Goal: Navigation & Orientation: Understand site structure

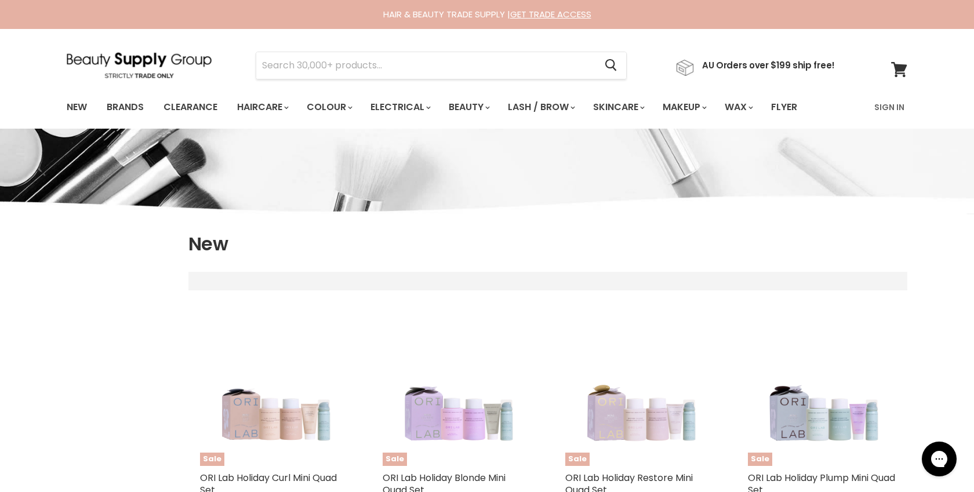
click at [95, 60] on img at bounding box center [139, 65] width 145 height 26
select select "created-descending"
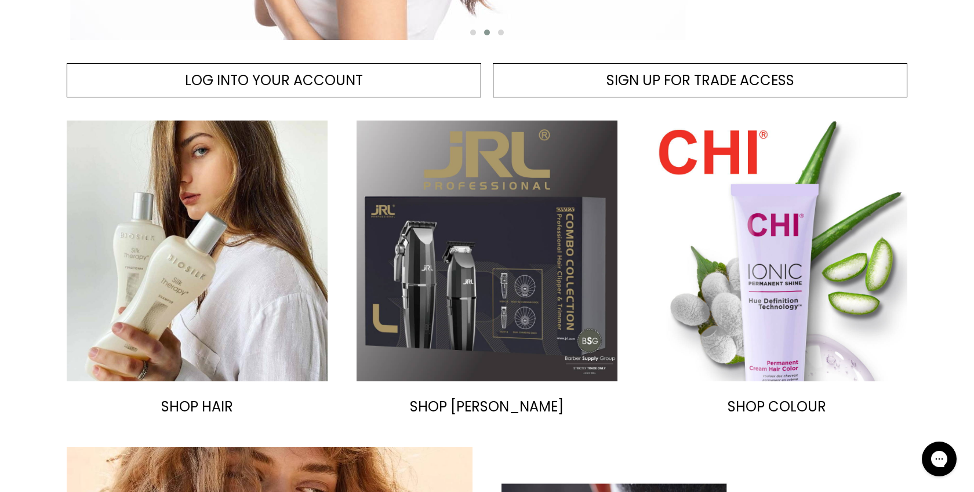
scroll to position [518, 0]
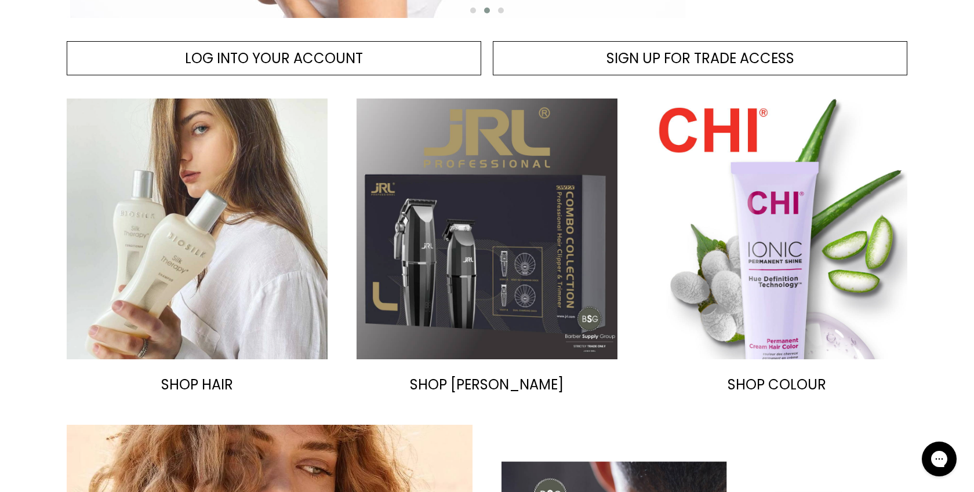
click at [161, 195] on img "Main content" at bounding box center [197, 229] width 261 height 261
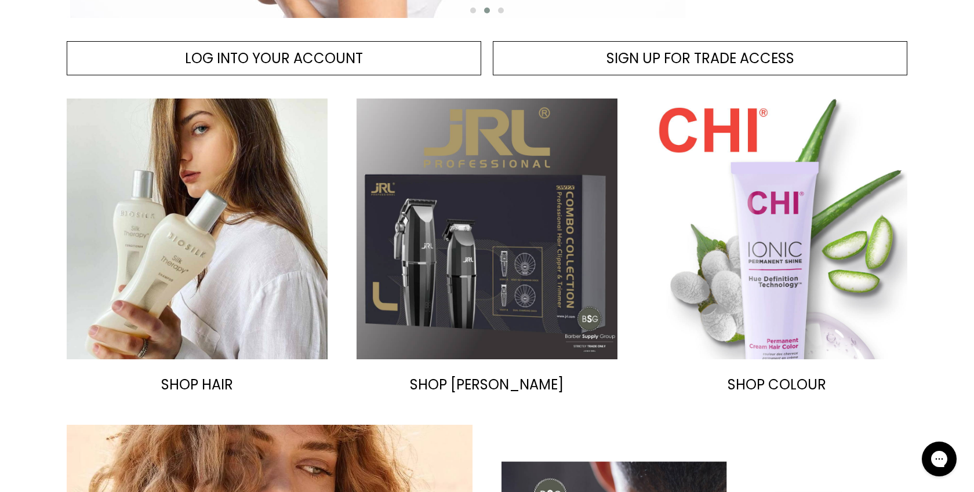
click at [711, 212] on img "Main content" at bounding box center [776, 229] width 261 height 261
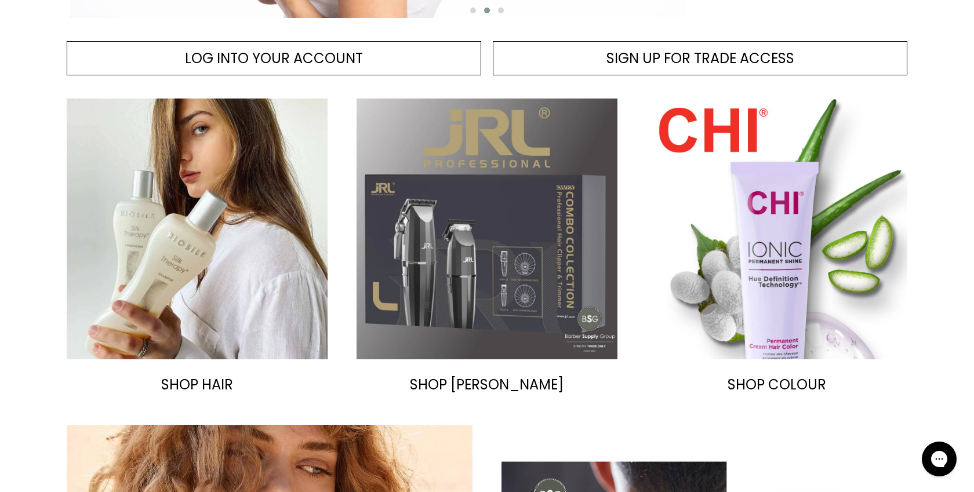
click at [466, 180] on img "Main content" at bounding box center [486, 229] width 261 height 261
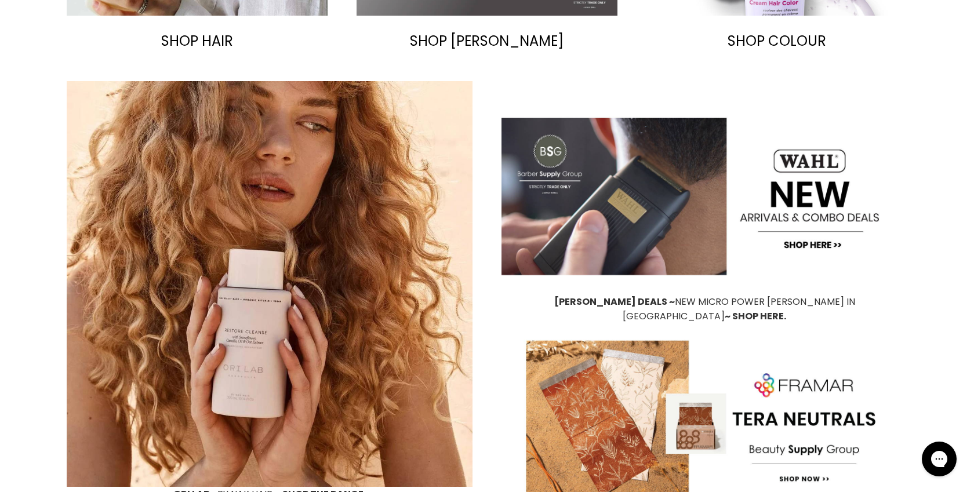
scroll to position [945, 0]
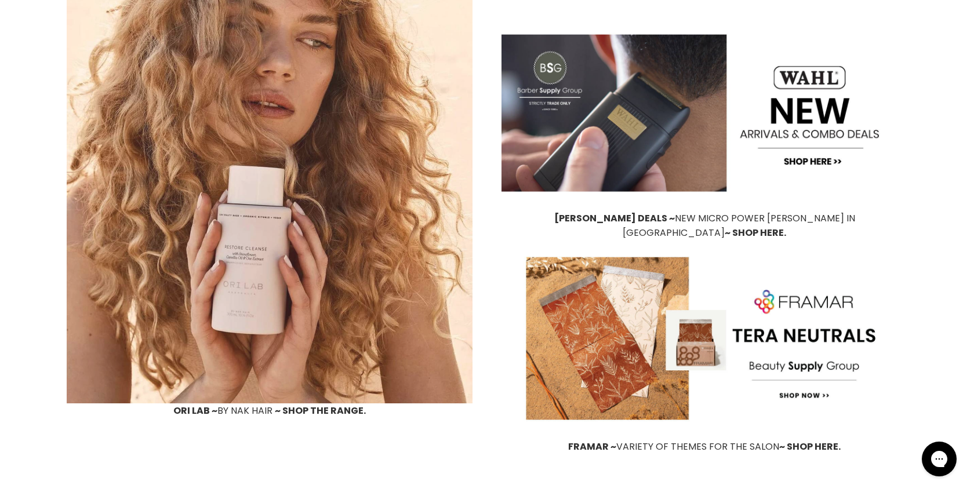
click at [260, 216] on img "Main content" at bounding box center [270, 201] width 406 height 406
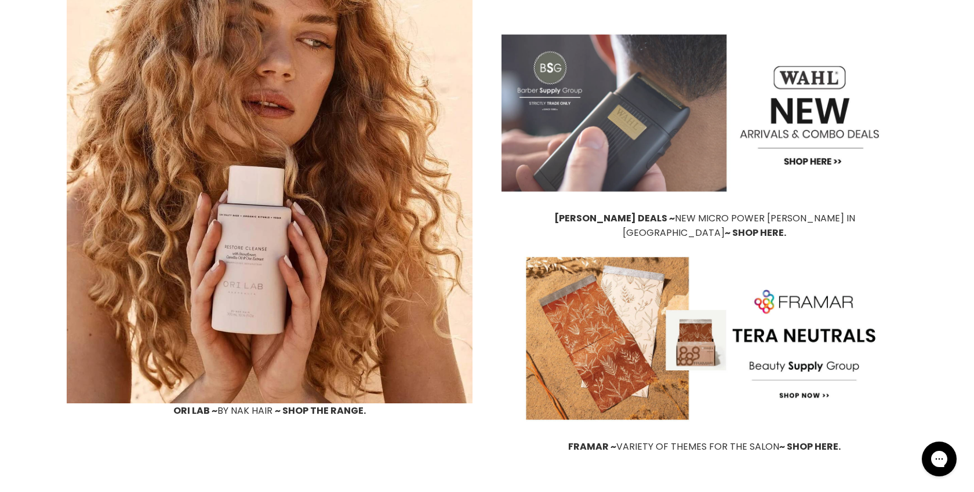
click at [639, 104] on img "Main content" at bounding box center [704, 113] width 406 height 196
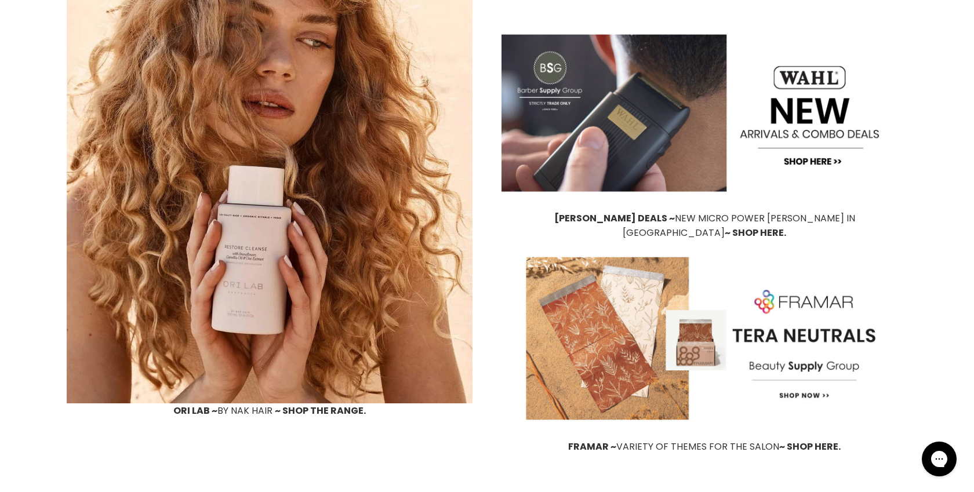
click at [595, 311] on img "Main content" at bounding box center [704, 339] width 406 height 196
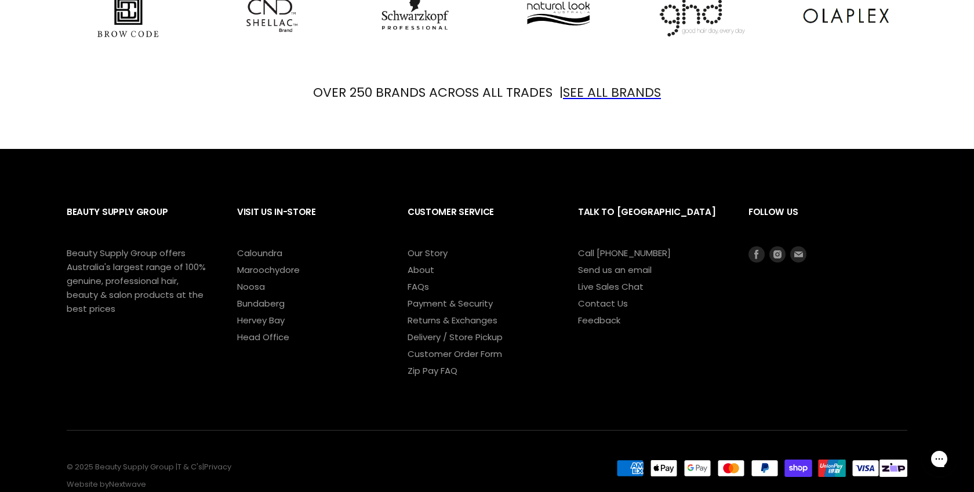
scroll to position [1476, 0]
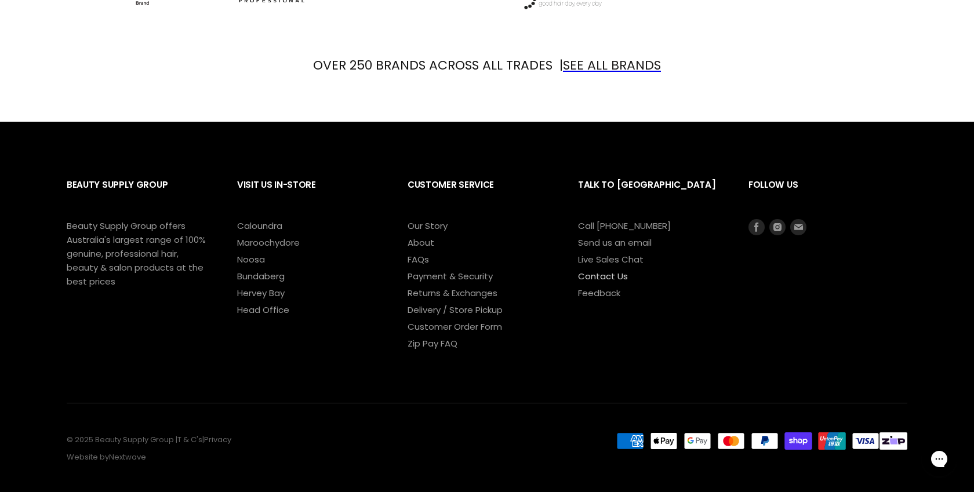
click at [591, 270] on link "Contact Us" at bounding box center [603, 276] width 50 height 12
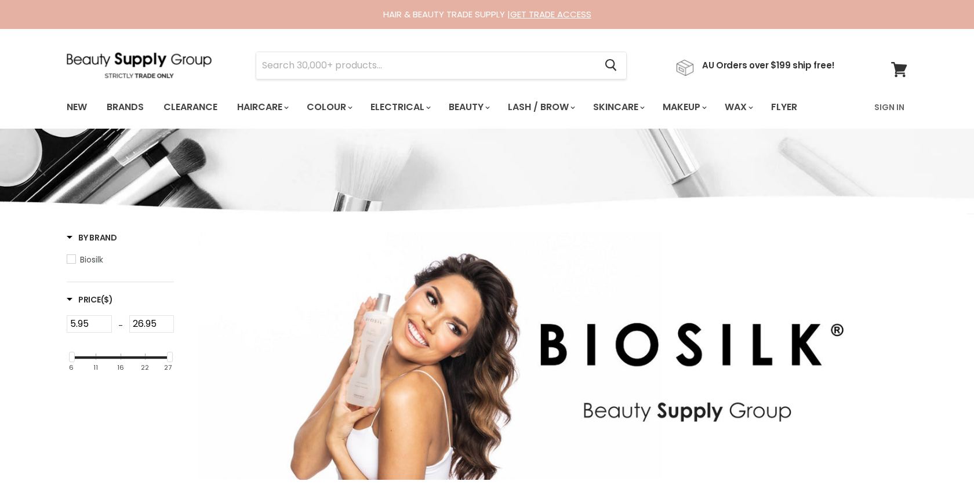
select select "manual"
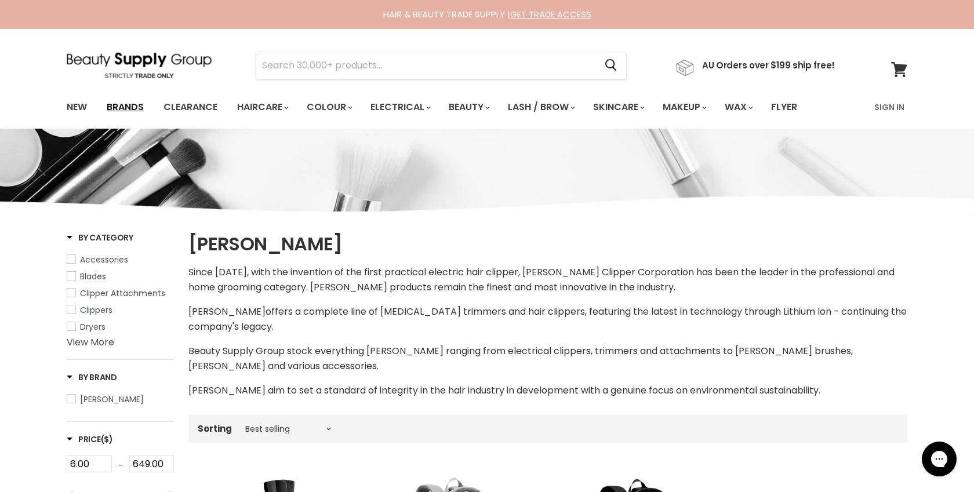
click at [125, 107] on link "Brands" at bounding box center [125, 107] width 54 height 24
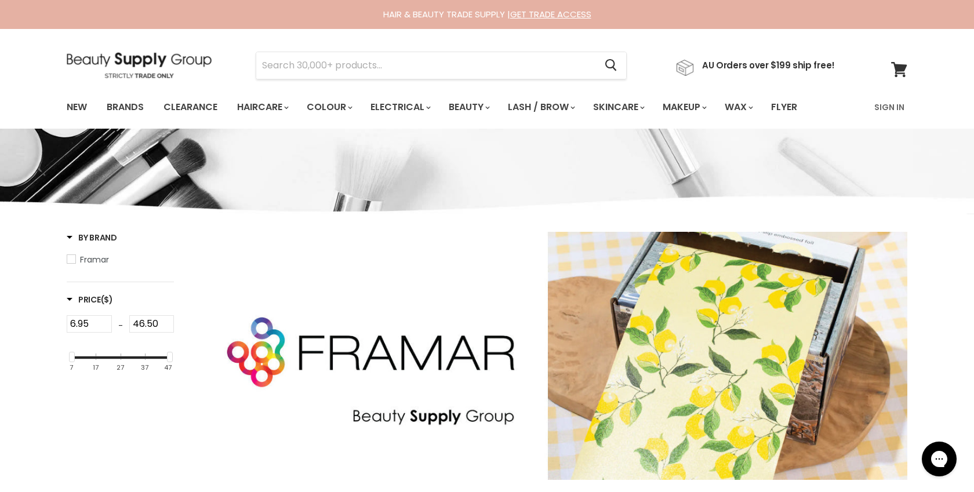
click at [142, 67] on img at bounding box center [139, 65] width 145 height 26
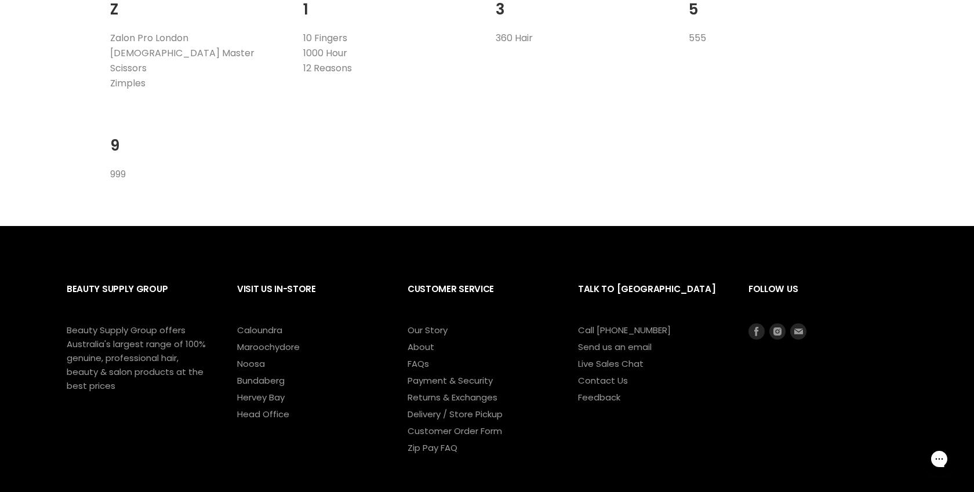
scroll to position [2426, 0]
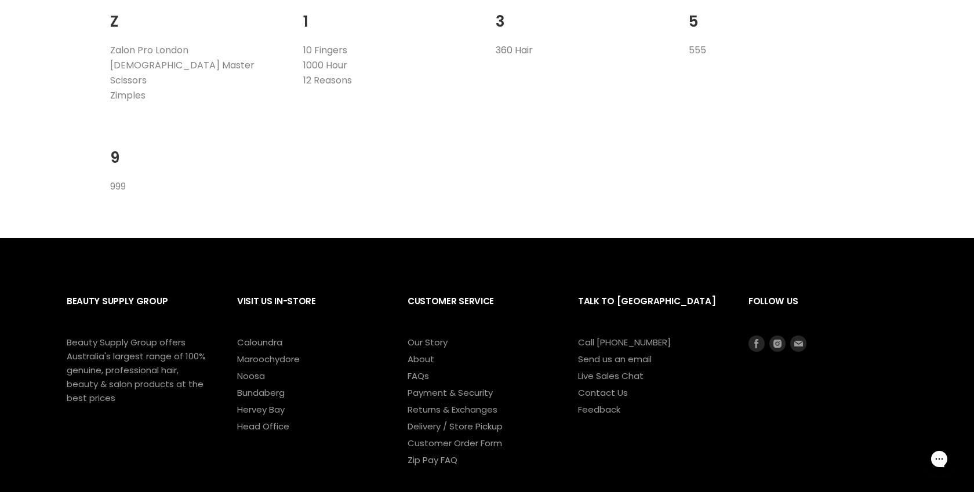
click at [518, 49] on link "360 Hair" at bounding box center [514, 49] width 37 height 13
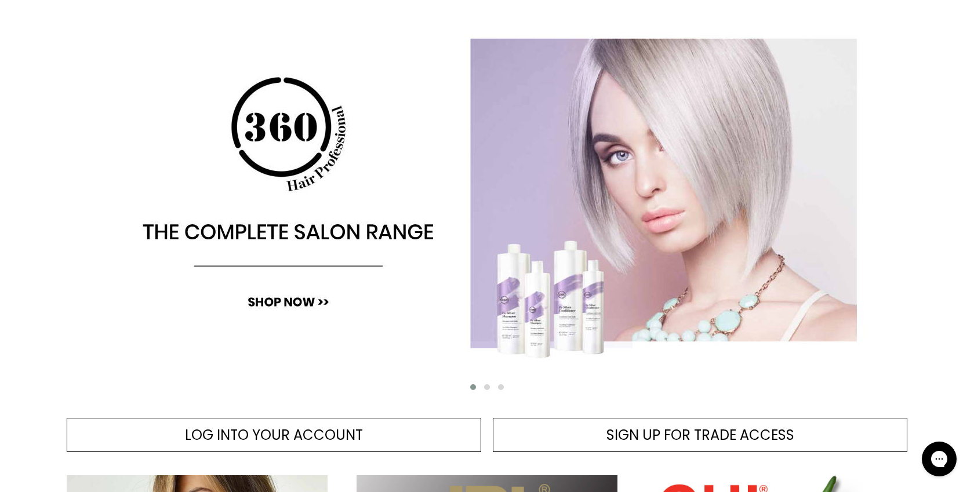
scroll to position [143, 0]
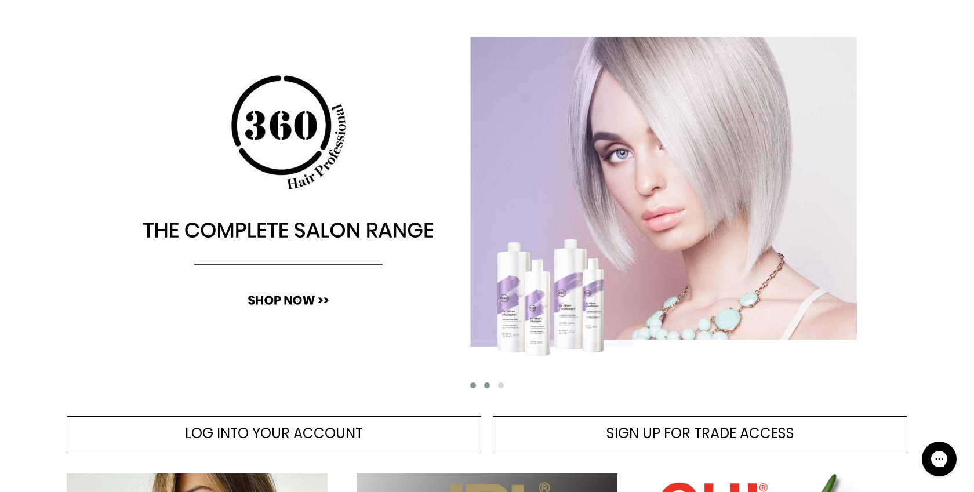
click at [486, 384] on span "Main content" at bounding box center [487, 386] width 6 height 6
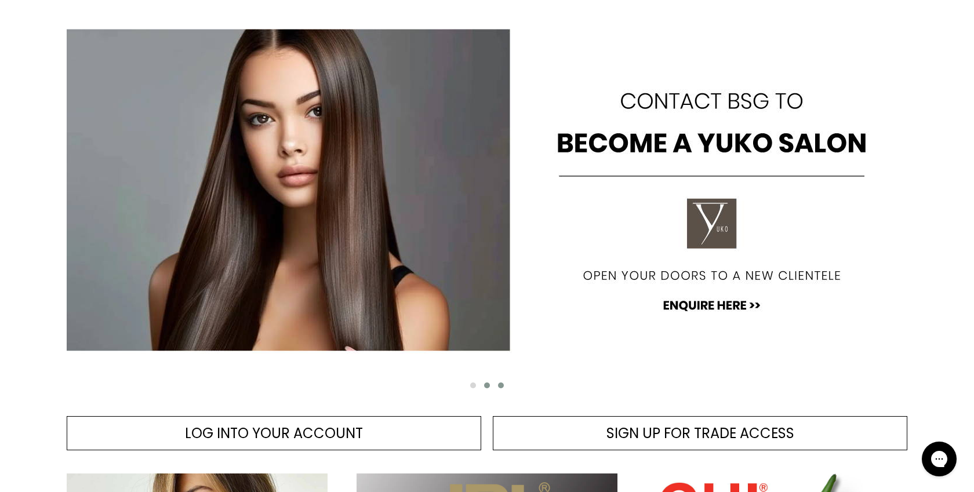
click at [501, 384] on span "Main content" at bounding box center [501, 386] width 6 height 6
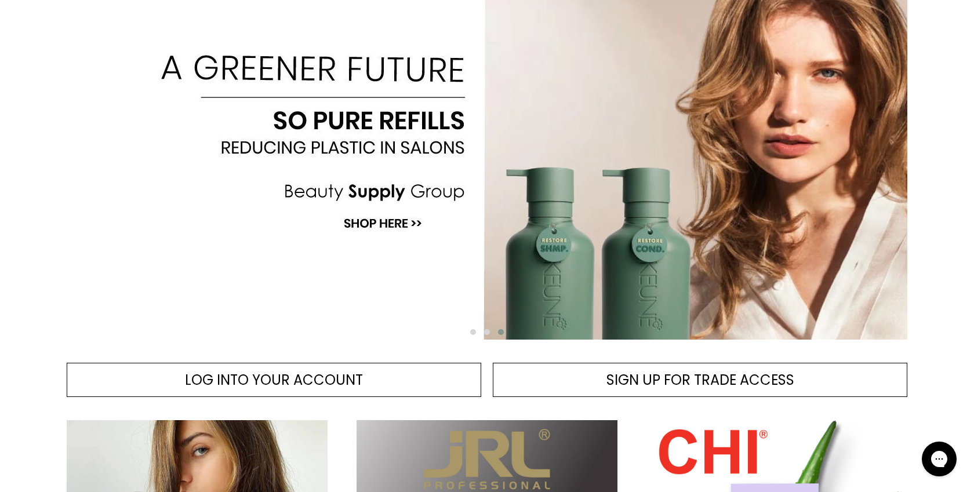
scroll to position [197, 0]
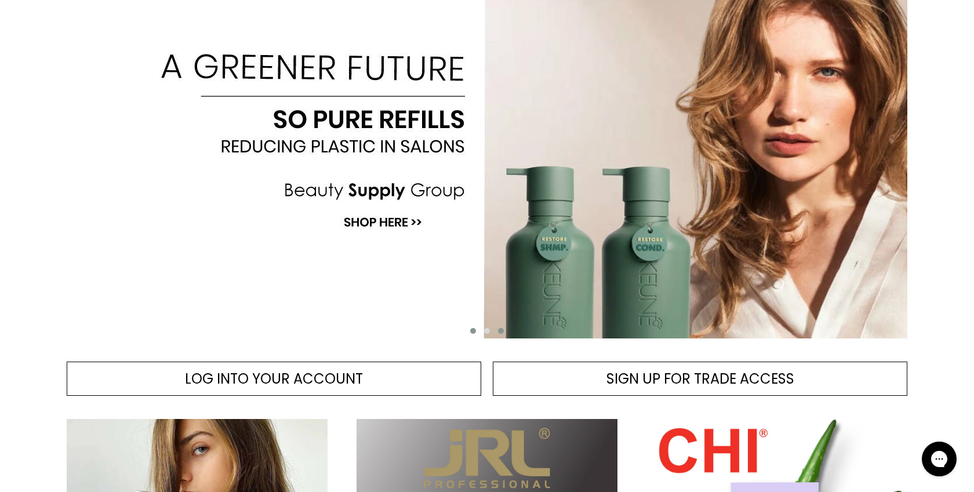
click at [474, 330] on span "Main content" at bounding box center [473, 331] width 6 height 6
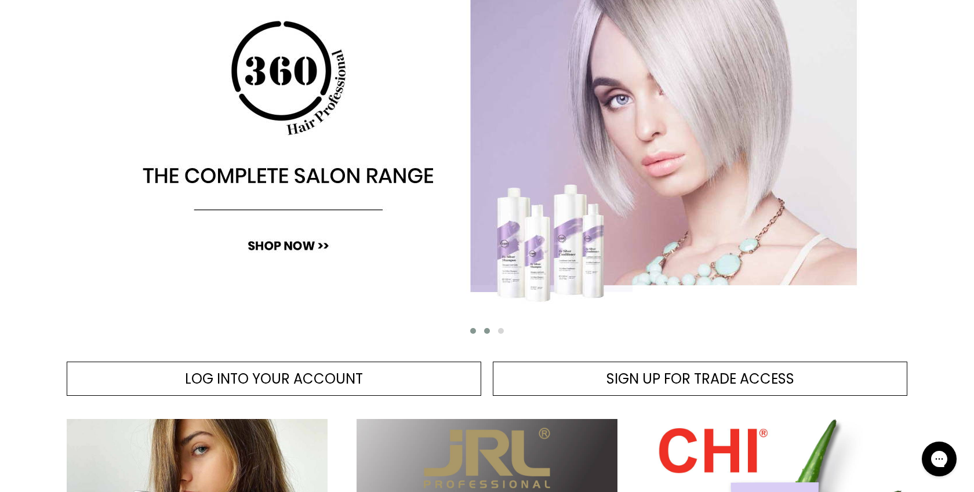
click at [487, 330] on span "Main content" at bounding box center [487, 331] width 6 height 6
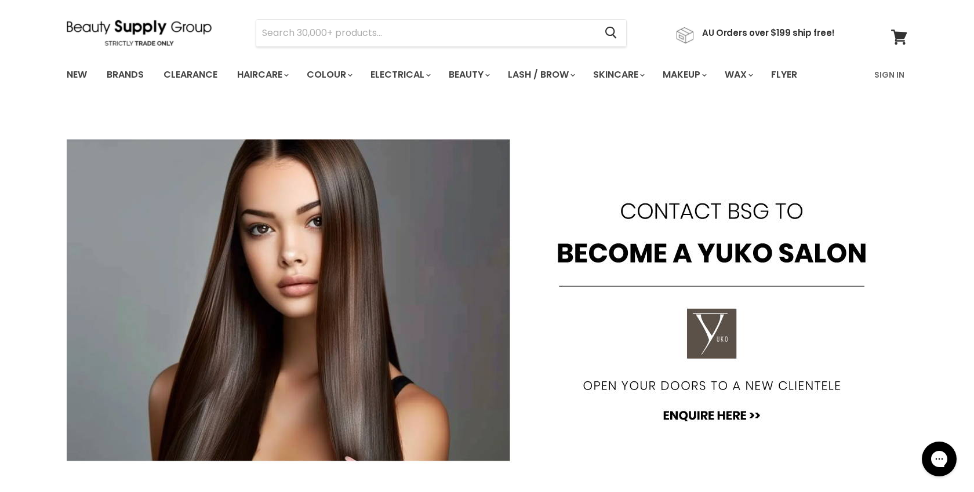
scroll to position [32, 0]
